Goal: Task Accomplishment & Management: Manage account settings

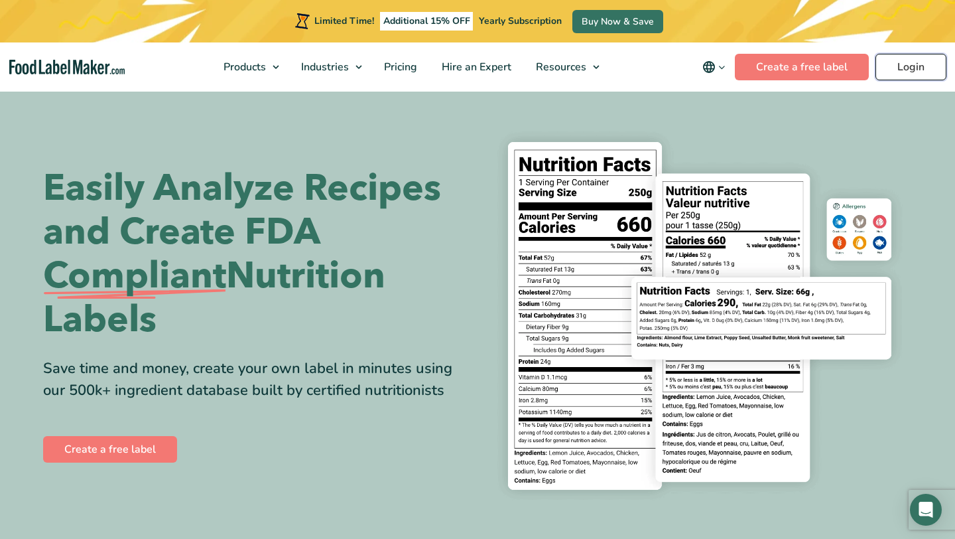
click at [920, 67] on link "Login" at bounding box center [911, 67] width 71 height 27
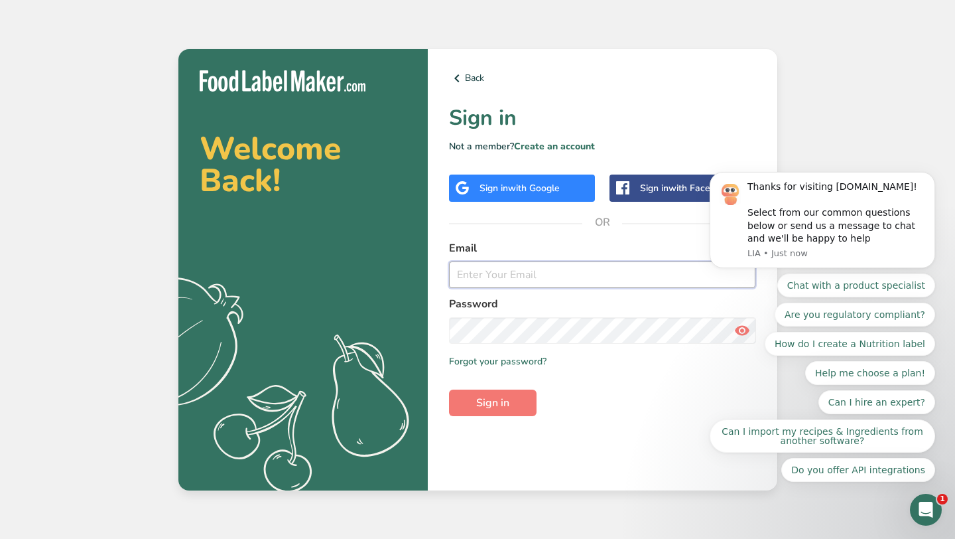
click at [501, 277] on input "email" at bounding box center [602, 274] width 307 height 27
type input "[PERSON_NAME][EMAIL_ADDRESS][PERSON_NAME][DOMAIN_NAME]"
click at [732, 332] on div "Chat with a product specialist Are you regulatory compliant? How do I create a …" at bounding box center [823, 377] width 226 height 208
click at [736, 328] on div "Chat with a product specialist Are you regulatory compliant? How do I create a …" at bounding box center [823, 377] width 226 height 208
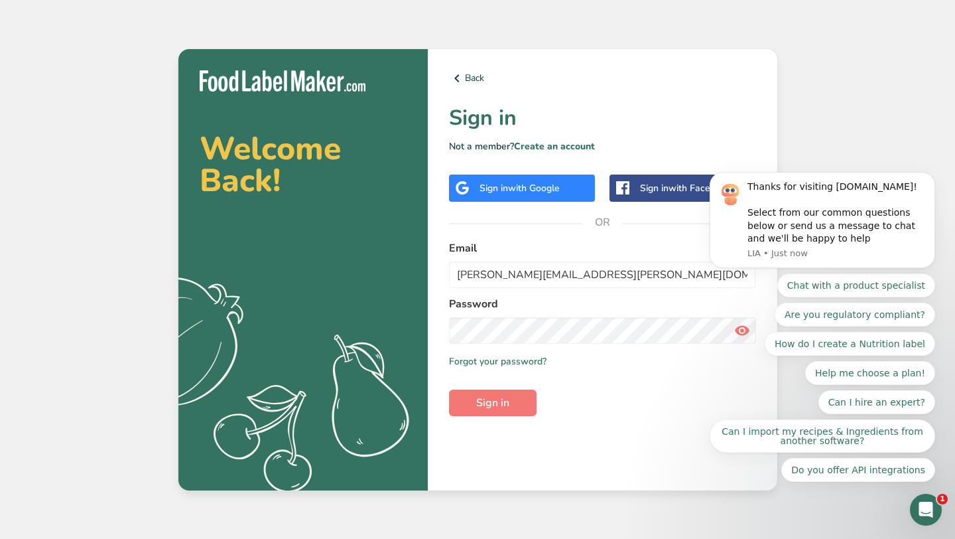
click at [734, 328] on div "Chat with a product specialist Are you regulatory compliant? How do I create a …" at bounding box center [823, 377] width 226 height 208
click at [505, 404] on span "Sign in" at bounding box center [492, 403] width 33 height 16
click at [534, 360] on link "Forgot your password?" at bounding box center [498, 361] width 98 height 14
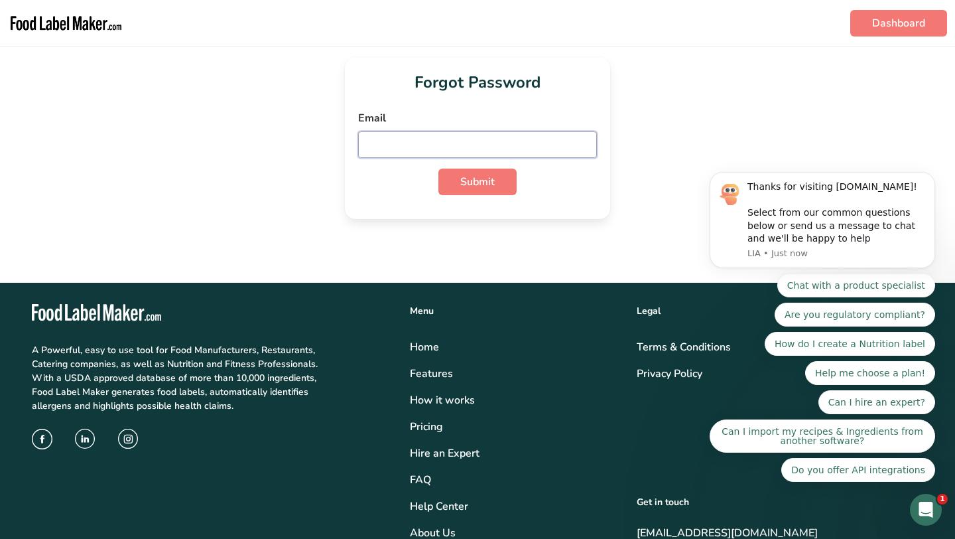
click at [514, 143] on input "email" at bounding box center [477, 144] width 239 height 27
click at [470, 178] on span "Submit" at bounding box center [477, 182] width 34 height 16
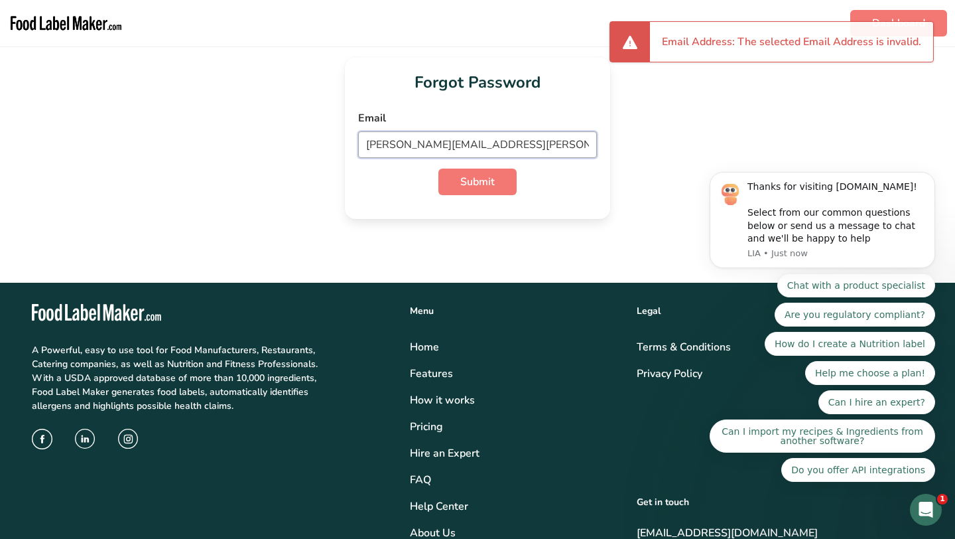
click at [474, 149] on input "[PERSON_NAME][EMAIL_ADDRESS][PERSON_NAME][DOMAIN_NAME]" at bounding box center [477, 144] width 239 height 27
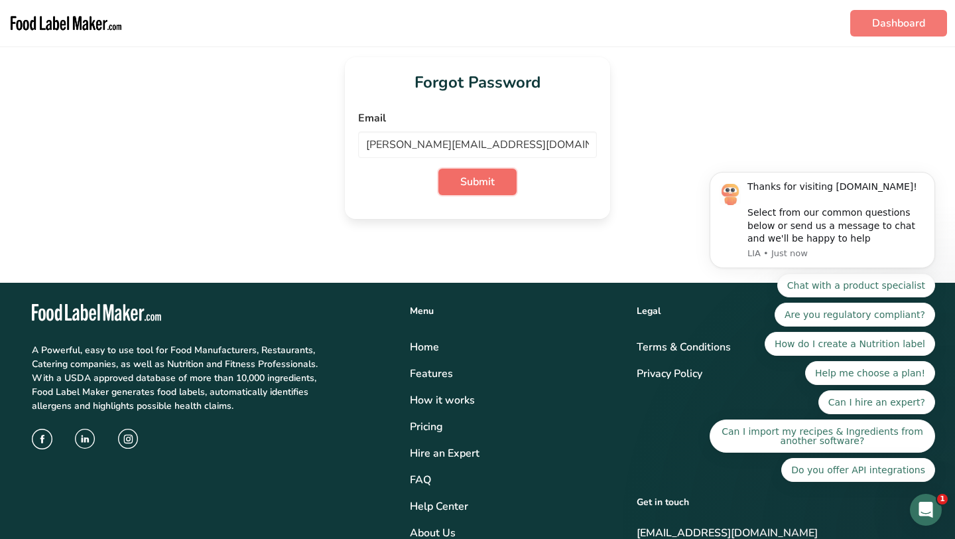
click at [482, 184] on span "Submit" at bounding box center [477, 182] width 34 height 16
click at [886, 21] on body "Thanks for visiting FoodLabelMaker.com! Select from our common questions below …" at bounding box center [822, 223] width 255 height 549
click at [870, 25] on body "Thanks for visiting FoodLabelMaker.com! Select from our common questions below …" at bounding box center [822, 223] width 255 height 549
click at [220, 161] on div "Forgot Password Email scott@silverhawk420.com Submit" at bounding box center [477, 138] width 913 height 162
click at [470, 144] on input "scott@silverhawk420.com" at bounding box center [477, 144] width 239 height 27
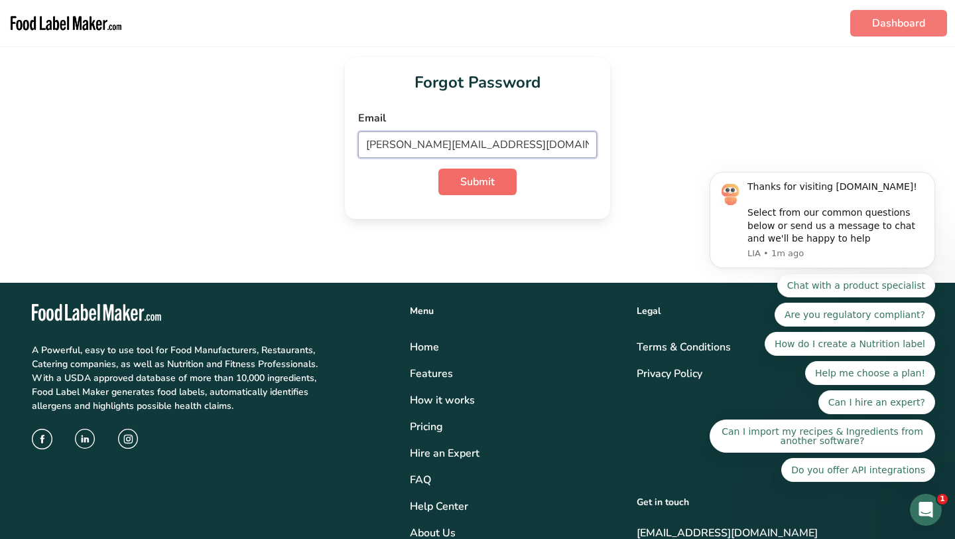
type input "scott@silverhawkvineyards.com"
click at [486, 181] on span "Submit" at bounding box center [477, 182] width 34 height 16
